Goal: Task Accomplishment & Management: Manage account settings

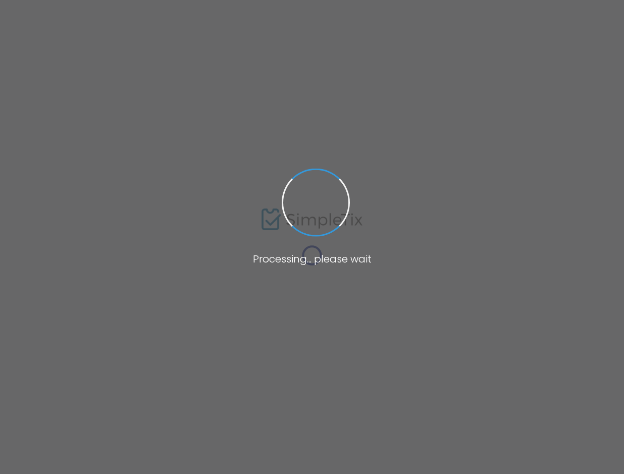
type input "Paramount 80s End of Summer Concert"
type textarea "Celebrate the end of summer with our favorite band PARAMOUNT! Join us for a gre…"
checkbox input "true"
type input "Buy Tickets"
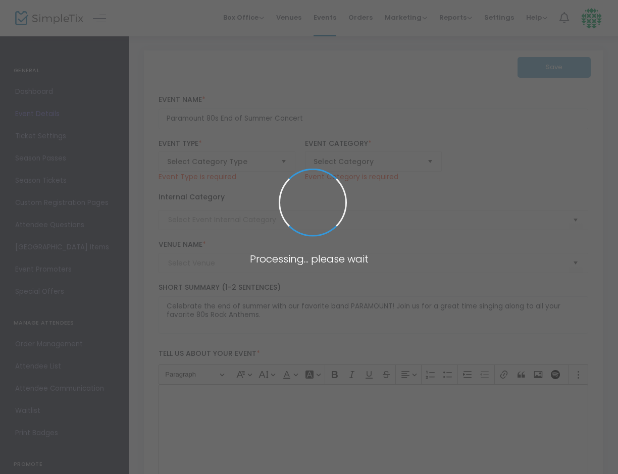
type input "[GEOGRAPHIC_DATA]"
